Goal: Transaction & Acquisition: Purchase product/service

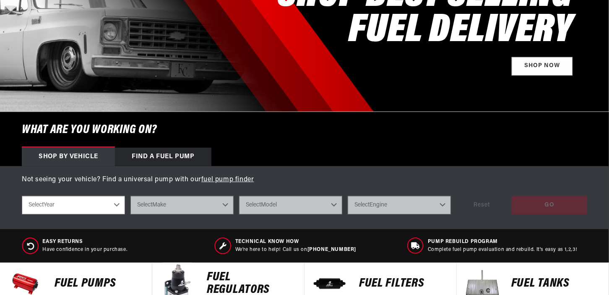
scroll to position [168, 0]
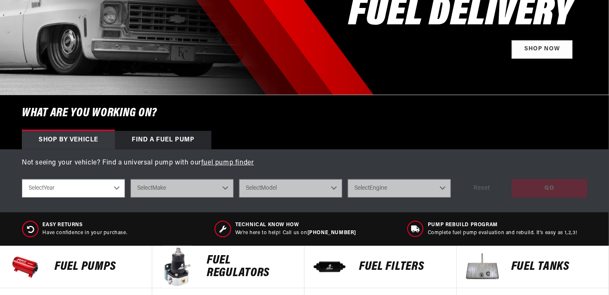
click at [117, 187] on select "Select Year 2023 2022 2021 2020 2019 2018 2017 2016 2015 2014 2013 2012 2011 20…" at bounding box center [73, 188] width 103 height 18
select select "1979"
click at [22, 179] on select "Select Year 2023 2022 2021 2020 2019 2018 2017 2016 2015 2014 2013 2012 2011 20…" at bounding box center [73, 188] width 103 height 18
select select "1979"
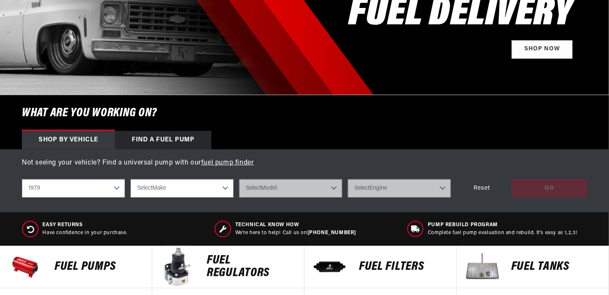
click at [212, 188] on select "Select Make Buick Chevrolet Oldsmobile Pontiac" at bounding box center [182, 188] width 103 height 18
click at [342, 204] on div "shop by vehicle What are you working on? 2023 2022 2021 2020 2019 2018 2017 201…" at bounding box center [305, 188] width 566 height 31
click at [521, 267] on p "Fuel Tanks" at bounding box center [556, 267] width 89 height 13
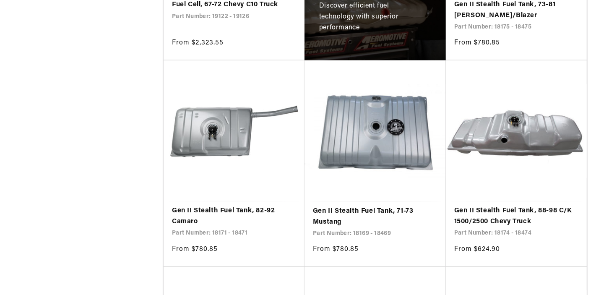
scroll to position [630, 0]
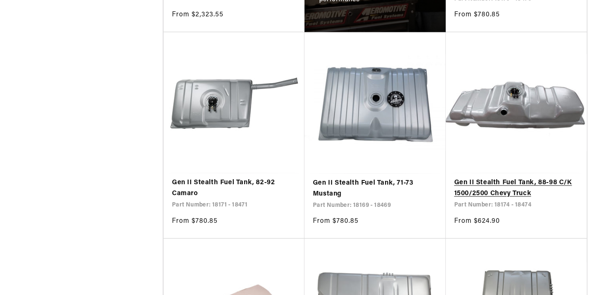
click at [492, 183] on link "Gen II Stealth Fuel Tank, 88-98 C/K 1500/2500 Chevy Truck" at bounding box center [517, 188] width 124 height 21
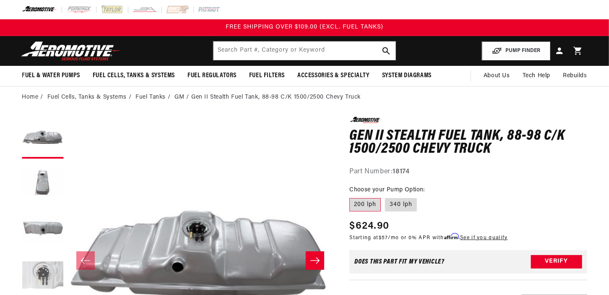
click at [39, 271] on button "Load image 4 in gallery view" at bounding box center [43, 276] width 42 height 42
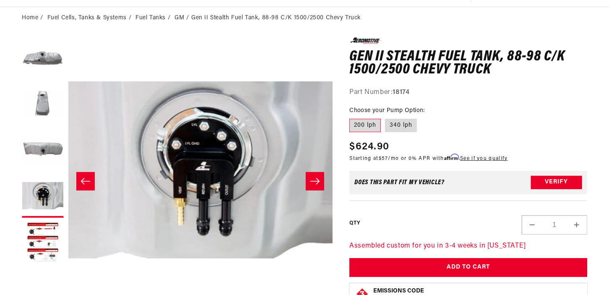
scroll to position [84, 0]
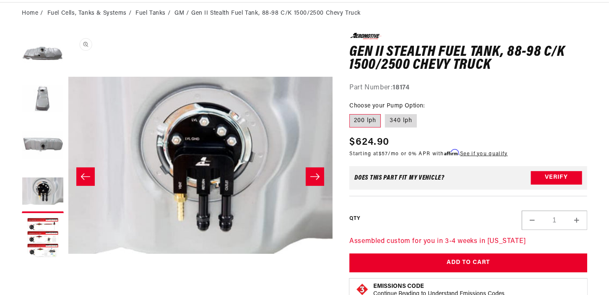
click at [68, 288] on button "Open media 4 in modal" at bounding box center [68, 298] width 0 height 0
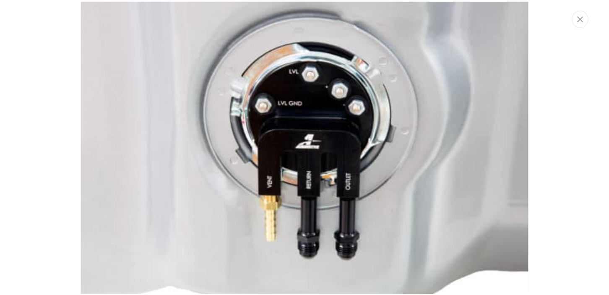
scroll to position [84, 0]
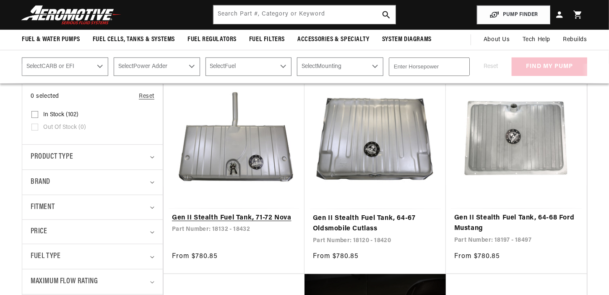
scroll to position [168, 0]
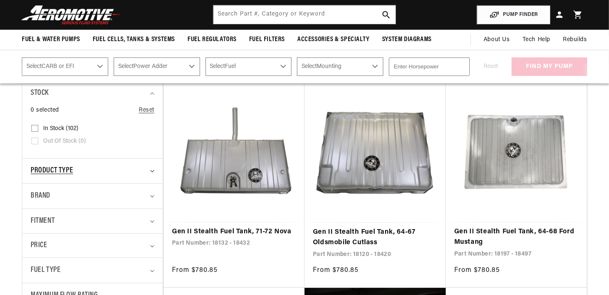
click at [148, 173] on summary "Product type" at bounding box center [93, 171] width 124 height 25
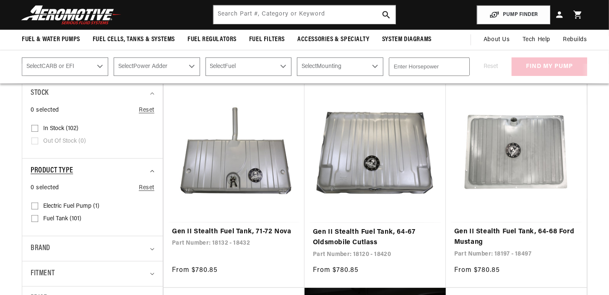
click at [148, 173] on summary "Product type" at bounding box center [93, 171] width 124 height 25
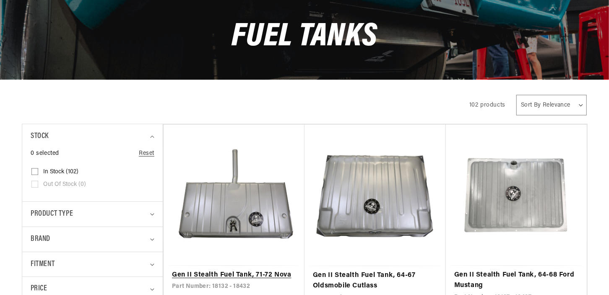
scroll to position [0, 0]
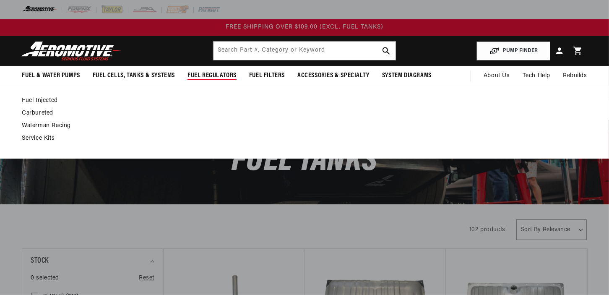
click at [43, 99] on link "Fuel Injected" at bounding box center [300, 101] width 557 height 8
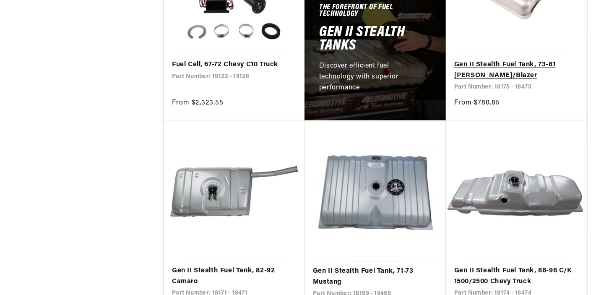
scroll to position [588, 0]
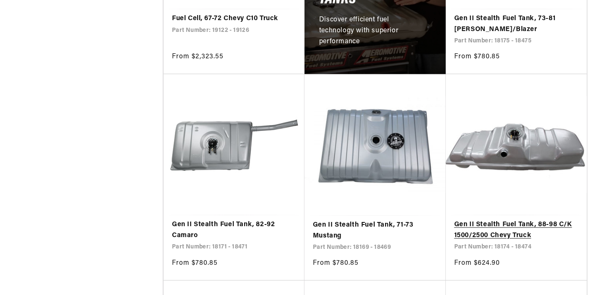
click at [494, 228] on link "Gen II Stealth Fuel Tank, 88-98 C/K 1500/2500 Chevy Truck" at bounding box center [517, 230] width 124 height 21
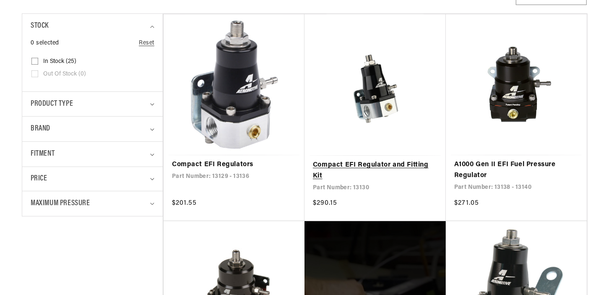
scroll to position [252, 0]
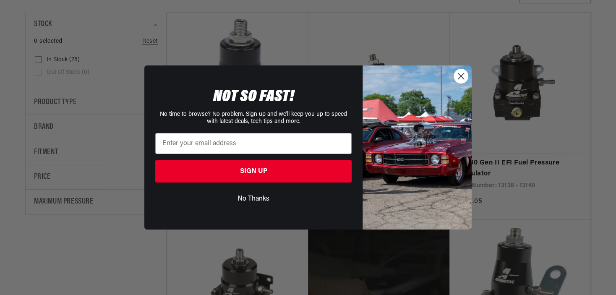
click at [459, 77] on circle "Close dialog" at bounding box center [461, 76] width 14 height 14
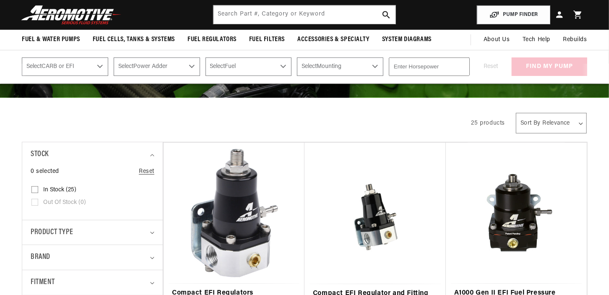
scroll to position [0, 0]
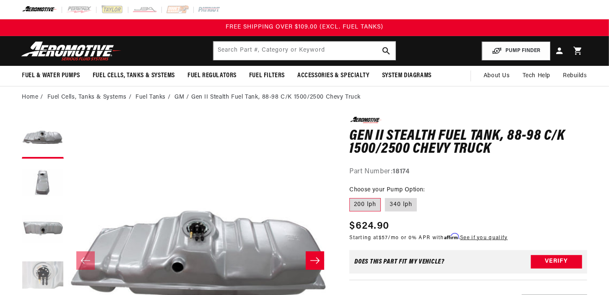
click at [34, 273] on button "Load image 4 in gallery view" at bounding box center [43, 276] width 42 height 42
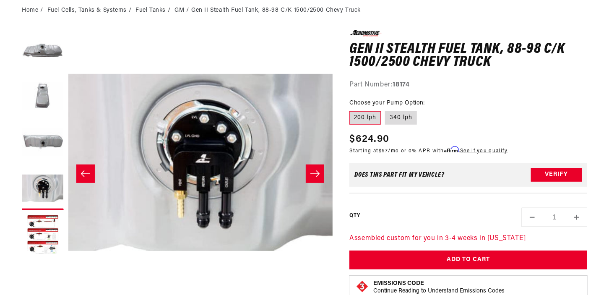
scroll to position [126, 0]
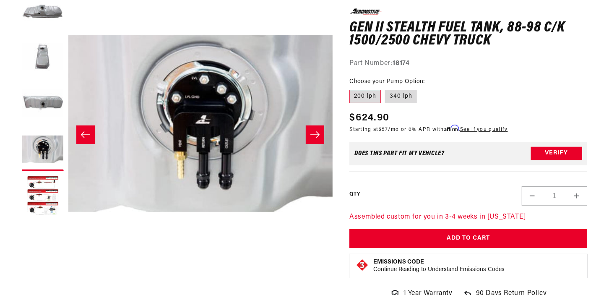
click at [319, 132] on icon "Slide right" at bounding box center [315, 135] width 10 height 8
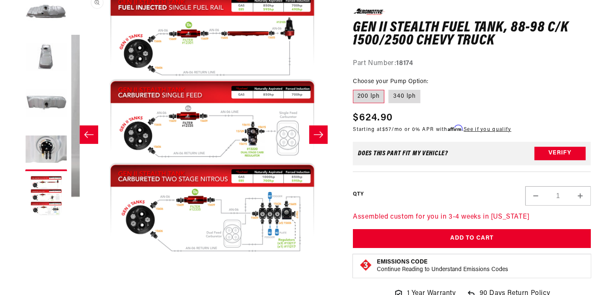
scroll to position [0, 1060]
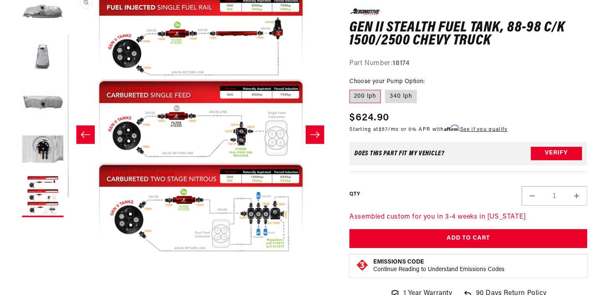
click at [68, 256] on button "Open media 5 in modal" at bounding box center [68, 256] width 0 height 0
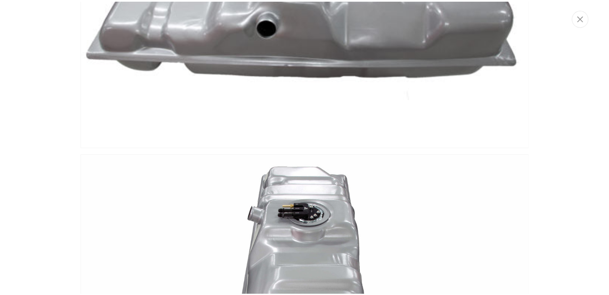
scroll to position [0, 0]
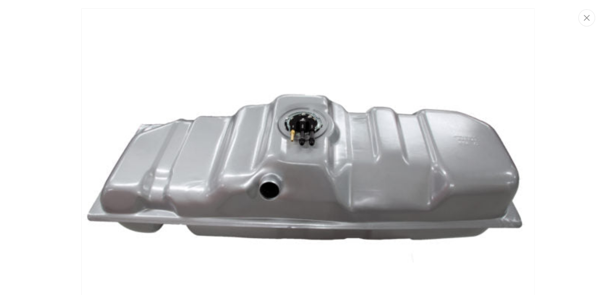
click at [589, 20] on icon "Close" at bounding box center [587, 18] width 6 height 6
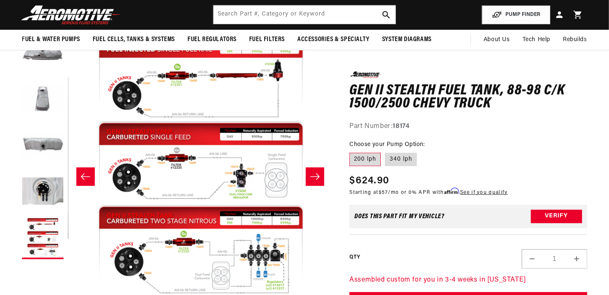
scroll to position [0, 1060]
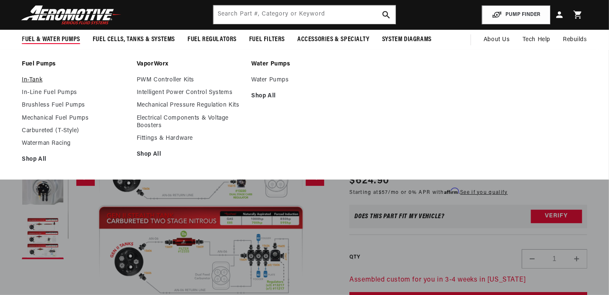
click at [29, 78] on link "In-Tank" at bounding box center [75, 80] width 107 height 8
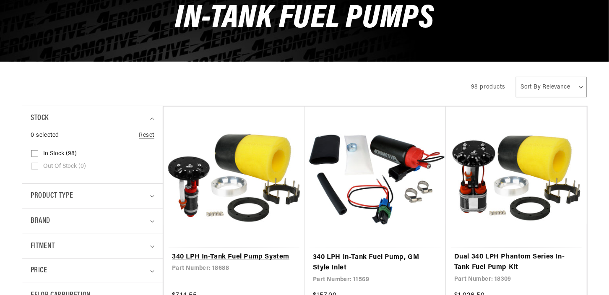
scroll to position [168, 0]
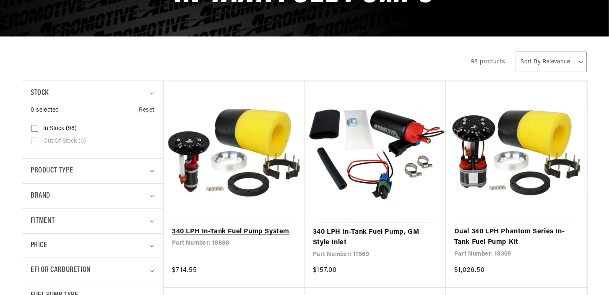
click at [231, 230] on link "340 LPH In-Tank Fuel Pump System" at bounding box center [234, 232] width 124 height 11
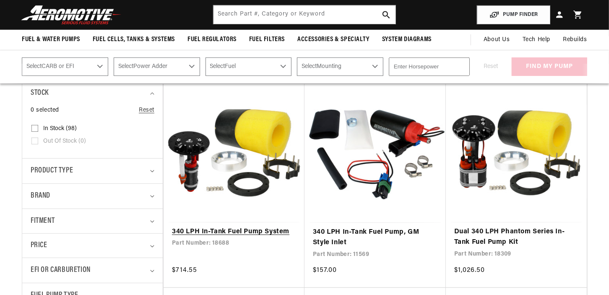
click at [239, 231] on link "340 LPH In-Tank Fuel Pump System" at bounding box center [234, 232] width 124 height 11
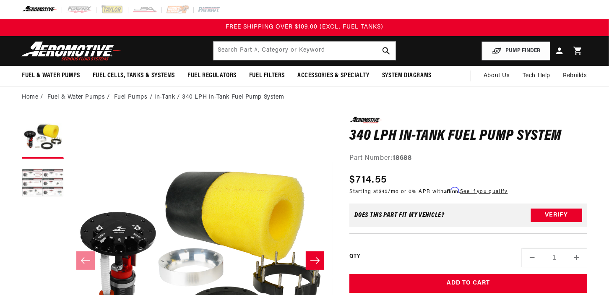
click at [47, 190] on button "Load image 2 in gallery view" at bounding box center [43, 184] width 42 height 42
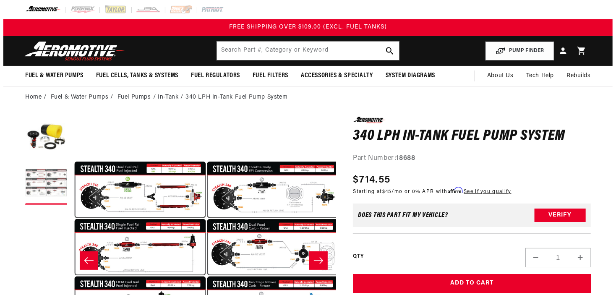
scroll to position [0, 265]
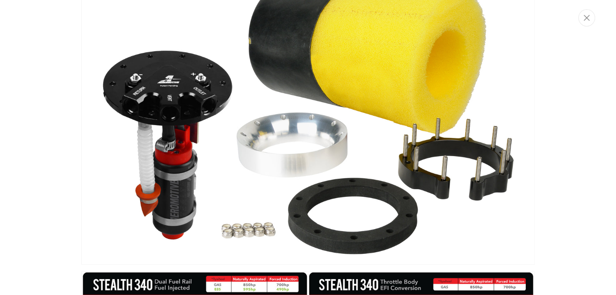
scroll to position [0, 0]
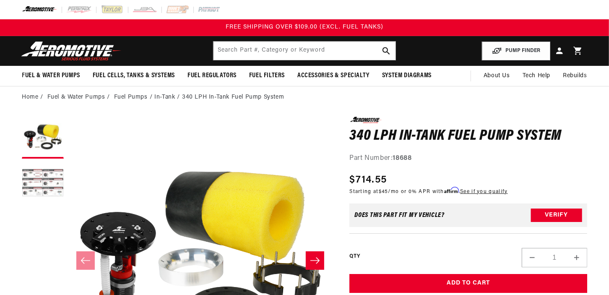
click at [50, 184] on button "Load image 2 in gallery view" at bounding box center [43, 184] width 42 height 42
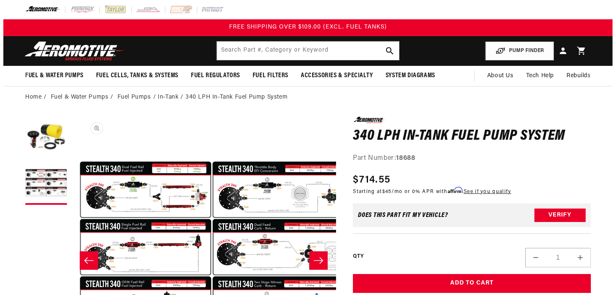
scroll to position [0, 265]
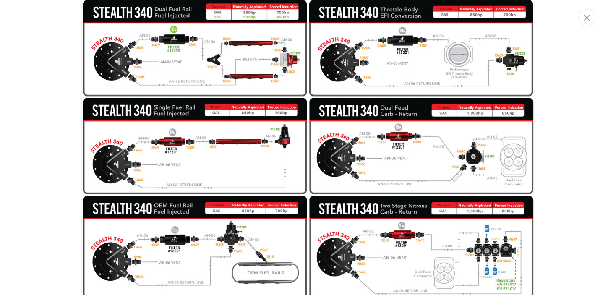
scroll to position [319, 0]
